Goal: Information Seeking & Learning: Learn about a topic

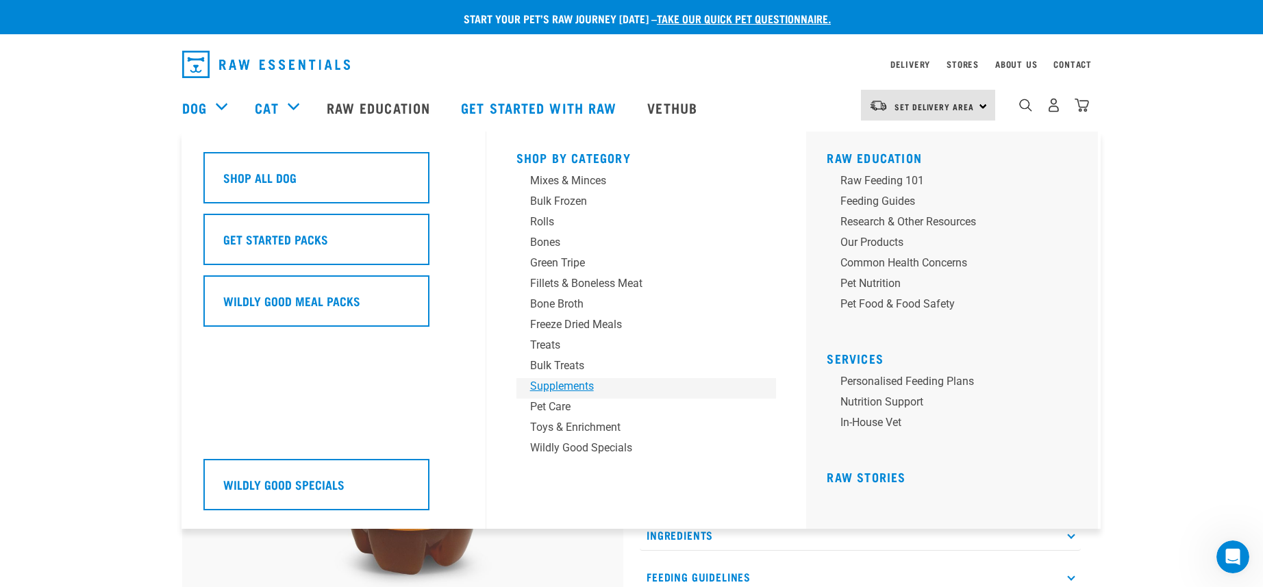
click at [554, 387] on div "Supplements" at bounding box center [637, 386] width 214 height 16
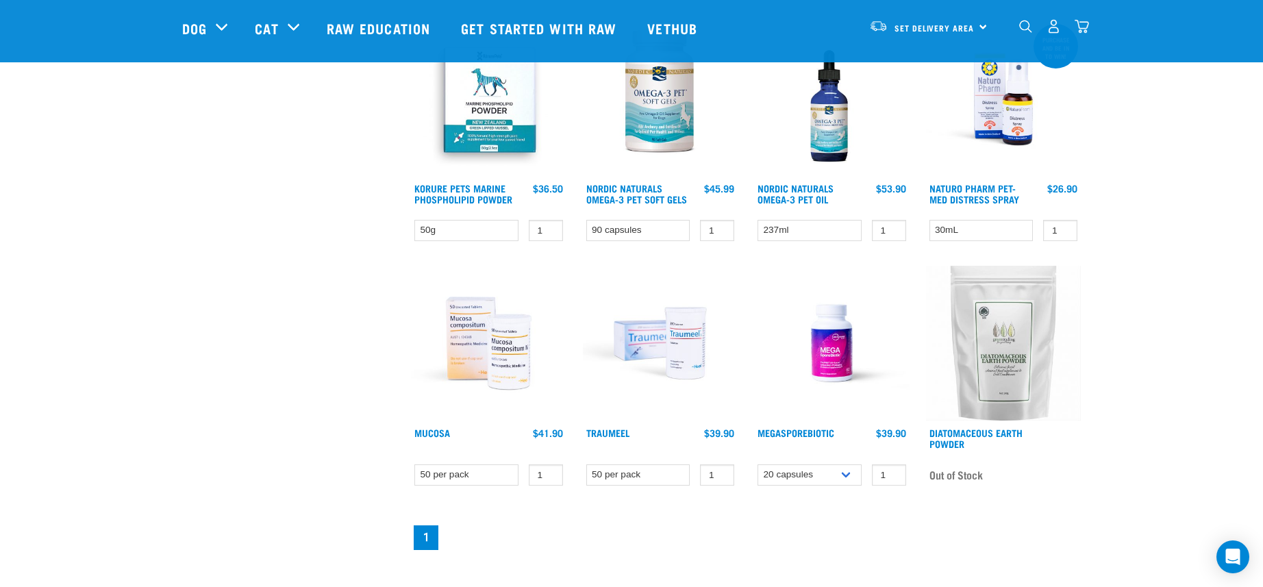
scroll to position [890, 0]
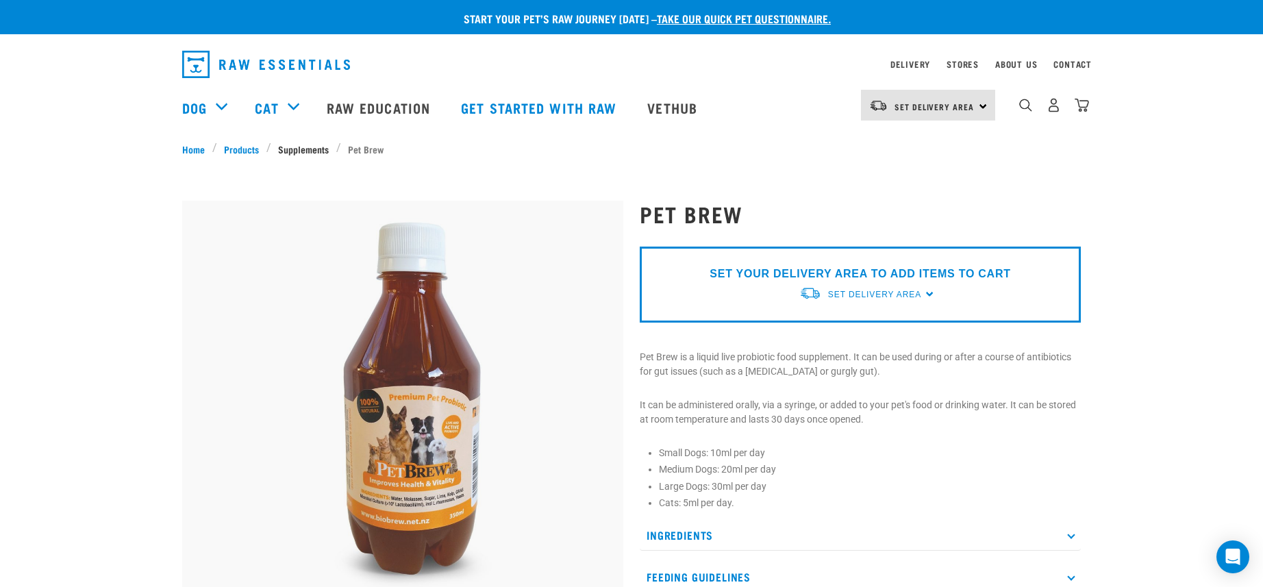
click at [313, 149] on link "Supplements" at bounding box center [303, 149] width 65 height 14
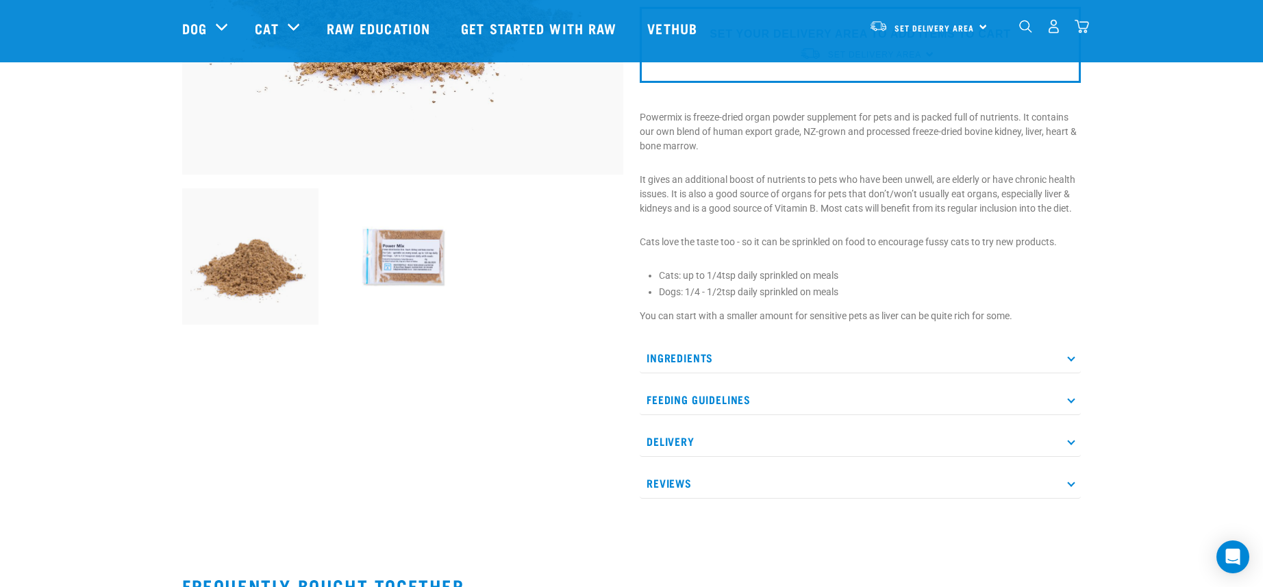
scroll to position [342, 0]
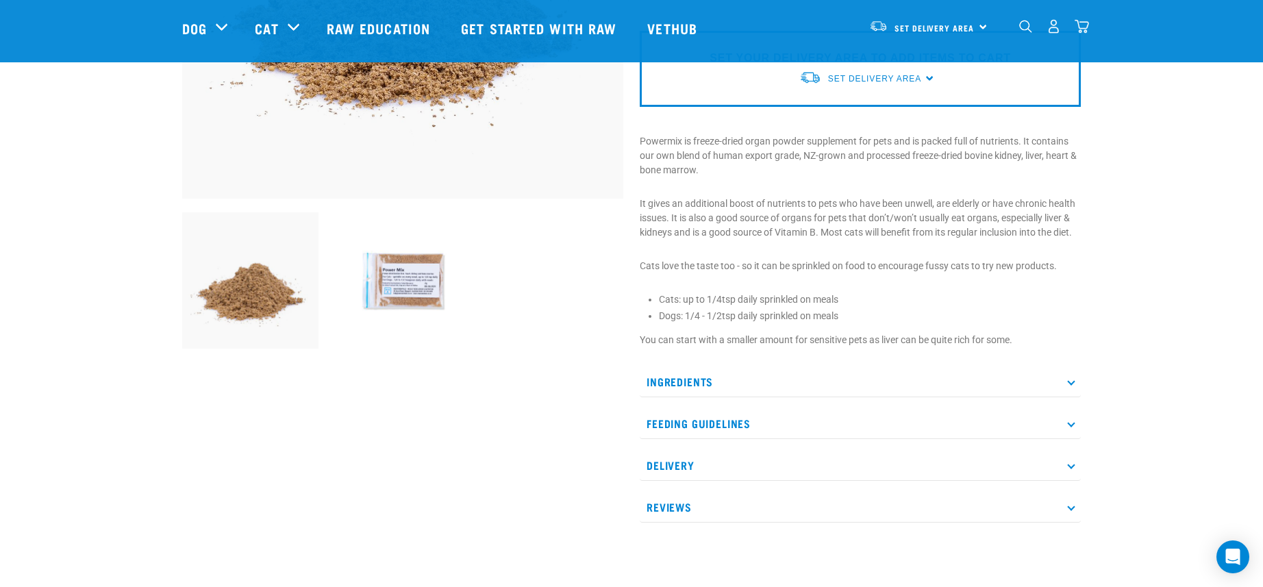
click at [791, 386] on p "Ingredients" at bounding box center [860, 381] width 441 height 31
